Goal: Task Accomplishment & Management: Manage account settings

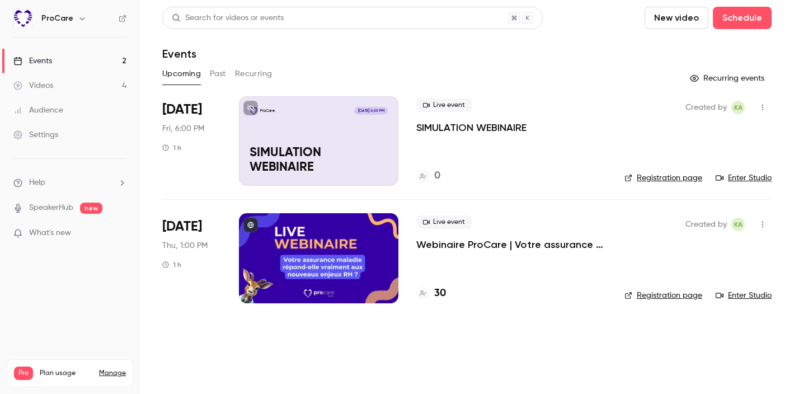
click at [50, 59] on div "Events" at bounding box center [32, 60] width 39 height 11
click at [753, 16] on button "Schedule" at bounding box center [741, 18] width 59 height 22
click at [721, 52] on div "One time event" at bounding box center [719, 48] width 85 height 11
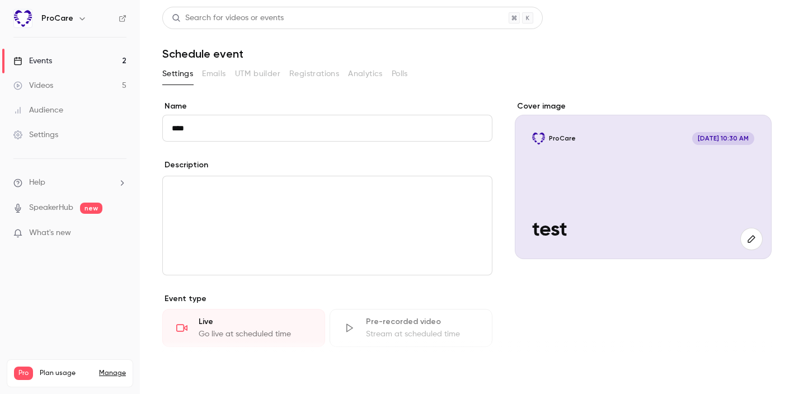
type input "****"
click at [181, 369] on button "Save" at bounding box center [182, 373] width 40 height 22
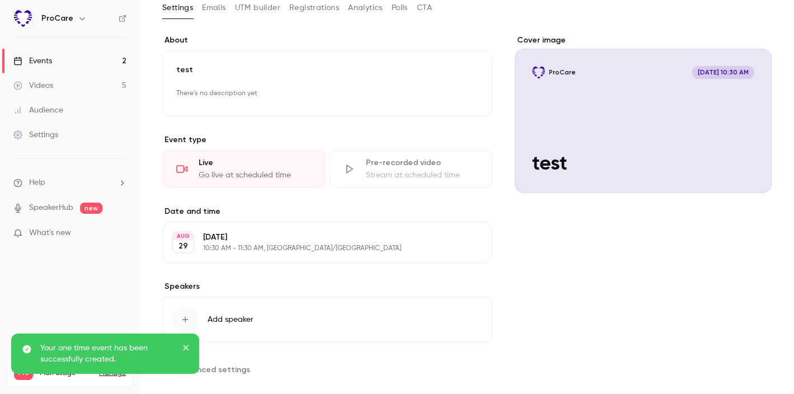
scroll to position [84, 0]
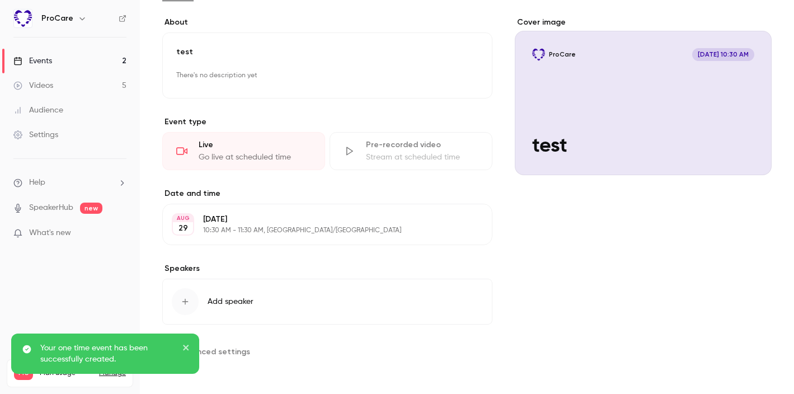
click at [450, 221] on icon "button" at bounding box center [451, 224] width 9 height 9
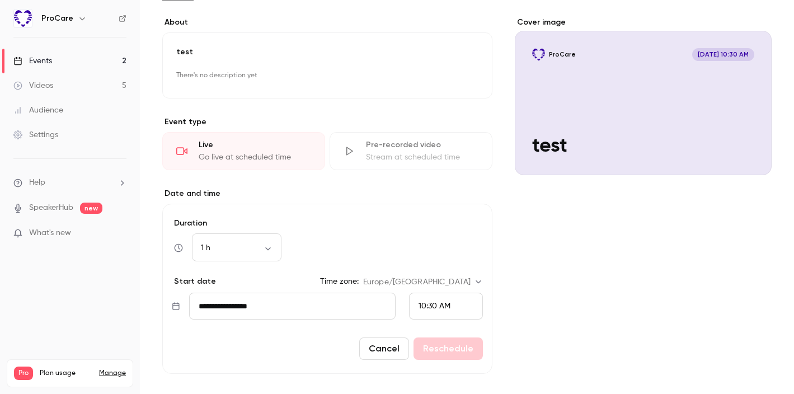
click at [426, 300] on div "10:30 AM" at bounding box center [434, 306] width 32 height 12
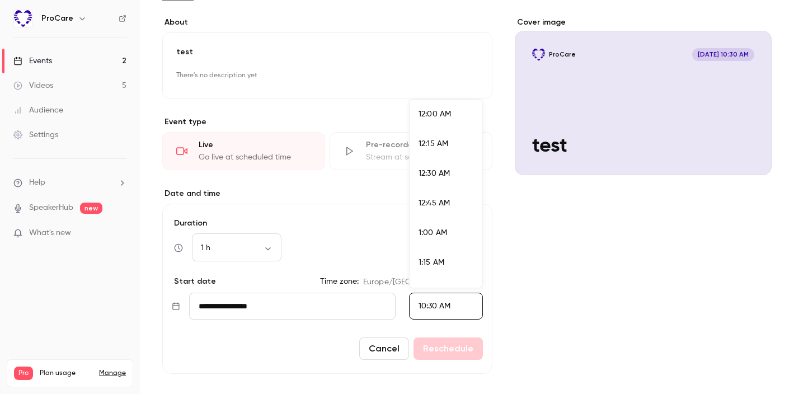
scroll to position [1165, 0]
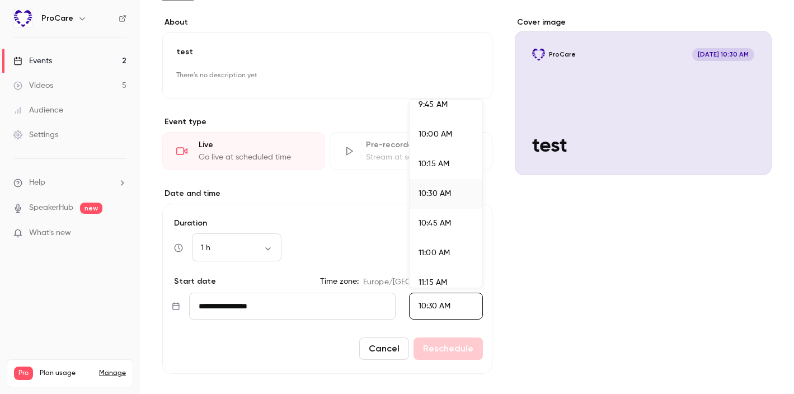
click at [284, 292] on div at bounding box center [397, 197] width 794 height 394
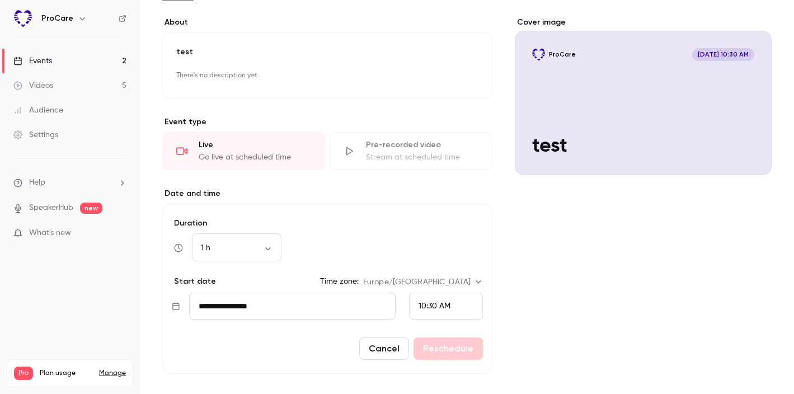
click at [242, 301] on input "**********" at bounding box center [292, 305] width 206 height 27
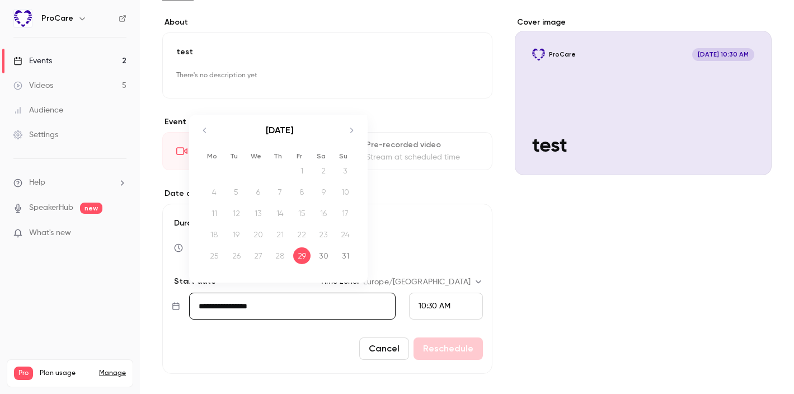
click at [330, 263] on td "30" at bounding box center [324, 255] width 22 height 21
type input "**********"
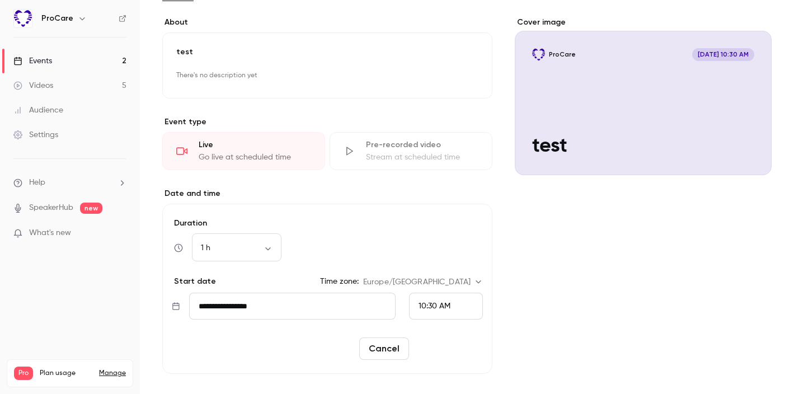
click at [437, 344] on button "Reschedule" at bounding box center [447, 348] width 69 height 22
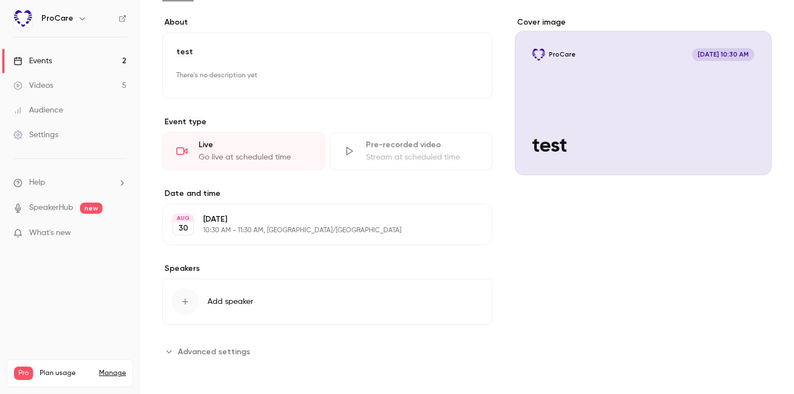
scroll to position [0, 0]
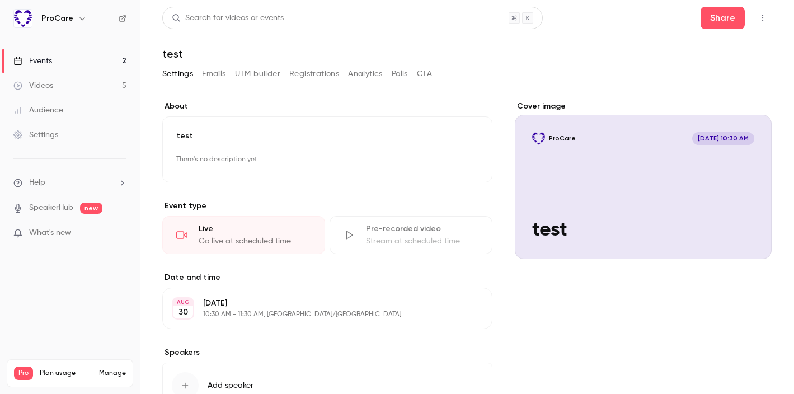
click at [64, 60] on link "Events 2" at bounding box center [70, 61] width 140 height 25
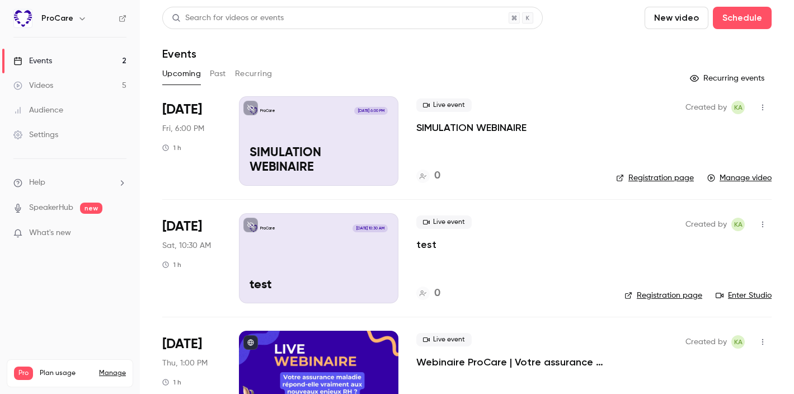
click at [754, 297] on link "Enter Studio" at bounding box center [743, 295] width 56 height 11
